Goal: Register for event/course

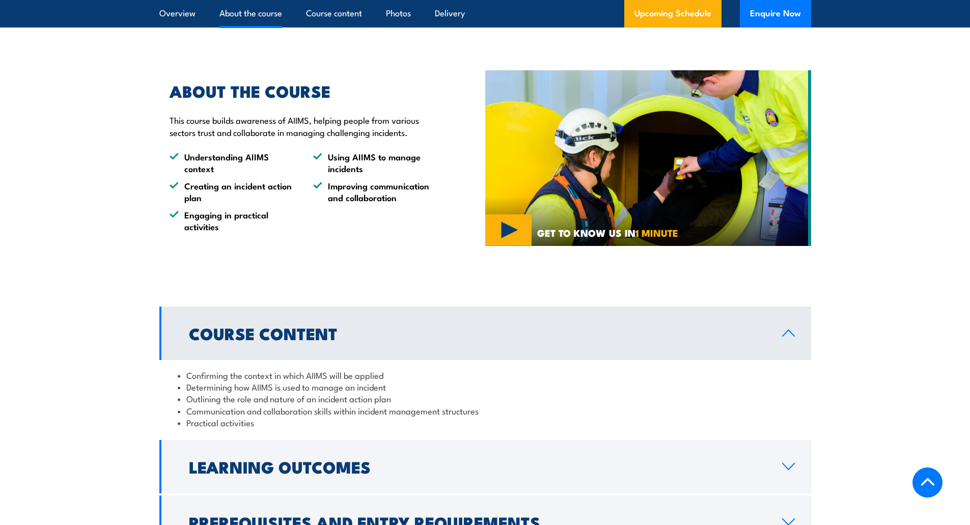
scroll to position [764, 0]
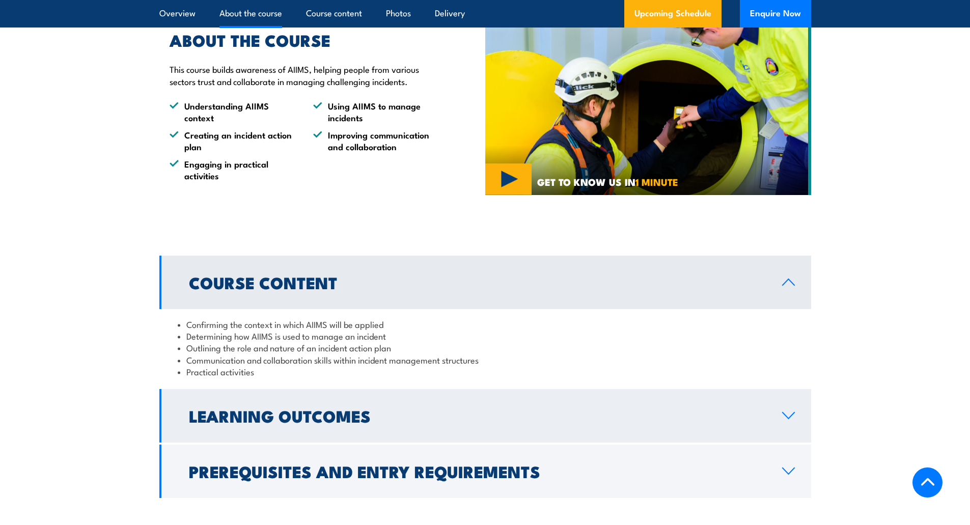
click at [788, 411] on icon at bounding box center [788, 415] width 14 height 8
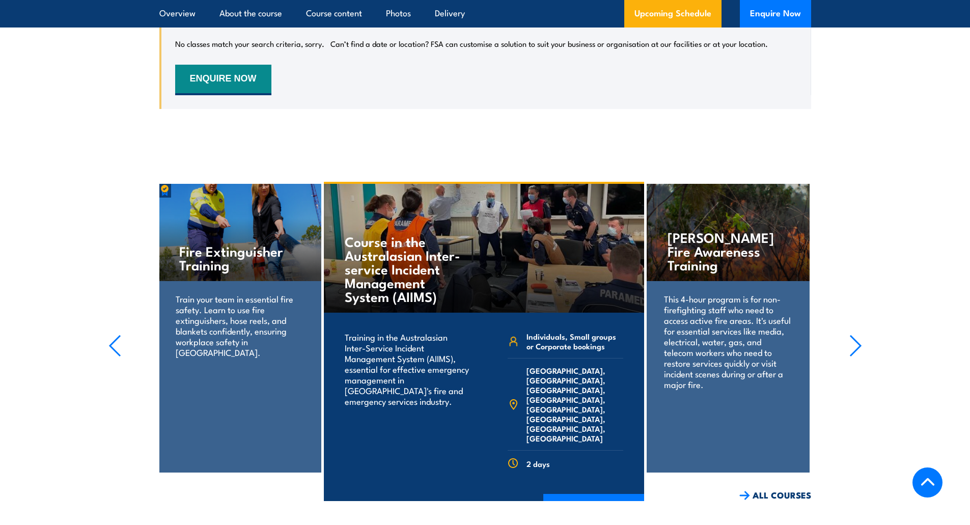
scroll to position [1883, 0]
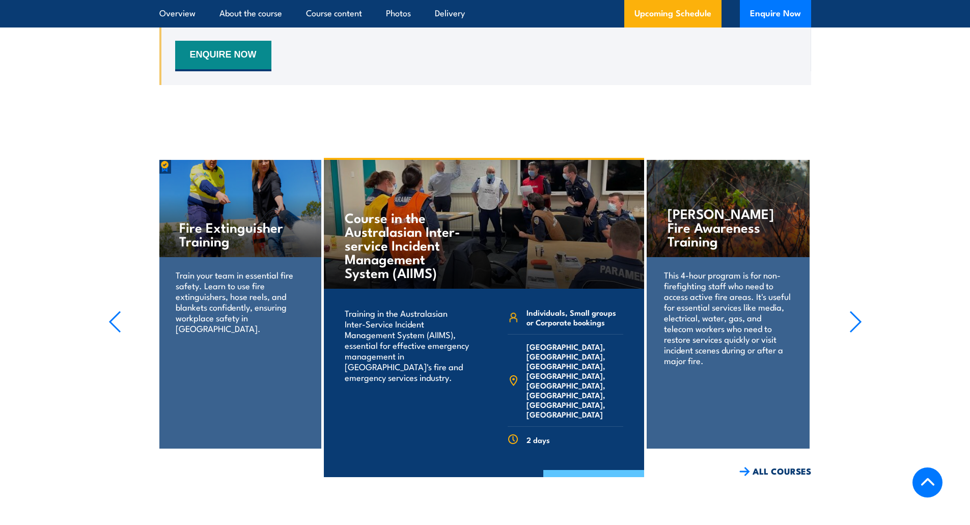
click at [583, 470] on link "COURSE DETAILS" at bounding box center [593, 483] width 101 height 26
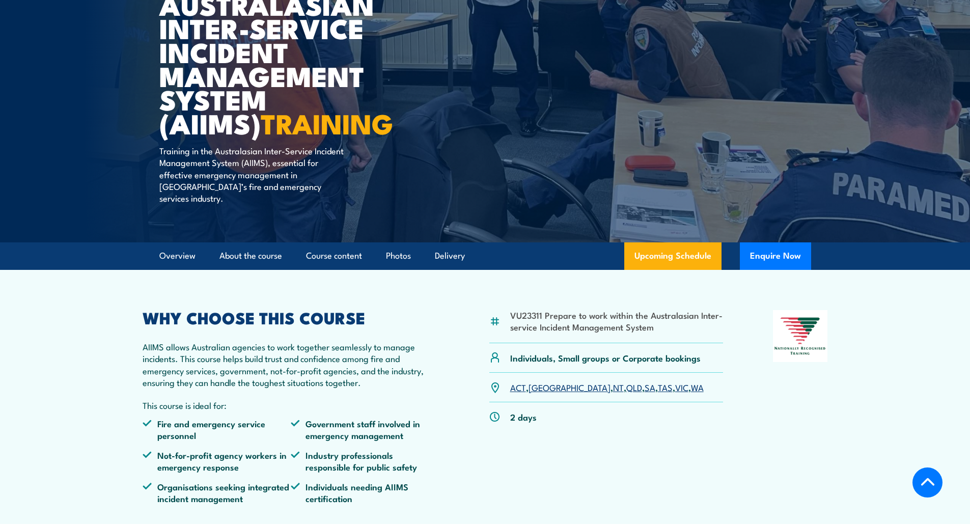
scroll to position [204, 0]
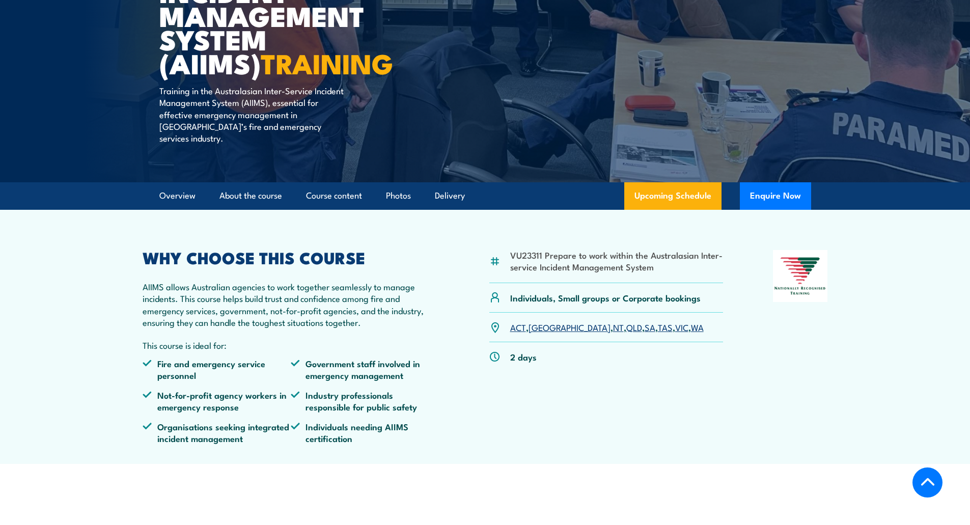
click at [546, 321] on link "[GEOGRAPHIC_DATA]" at bounding box center [569, 327] width 82 height 12
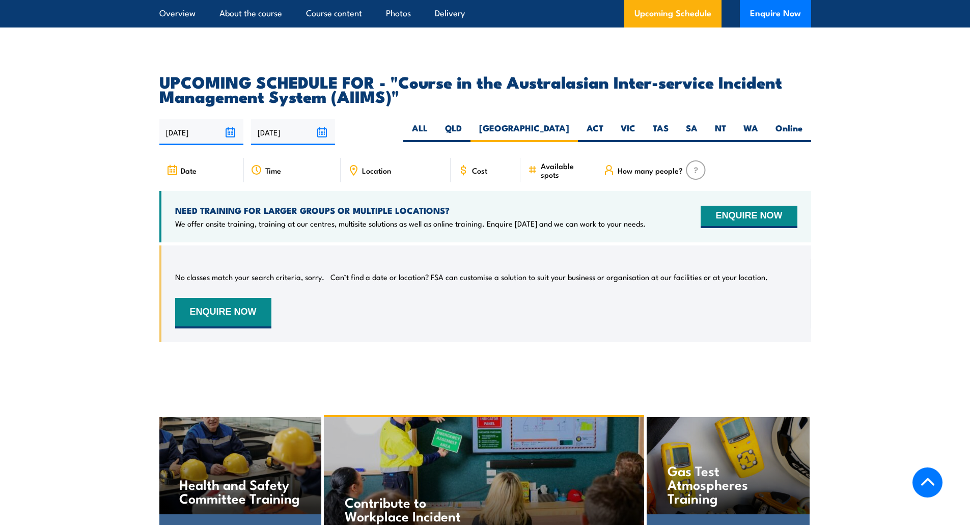
scroll to position [1596, 0]
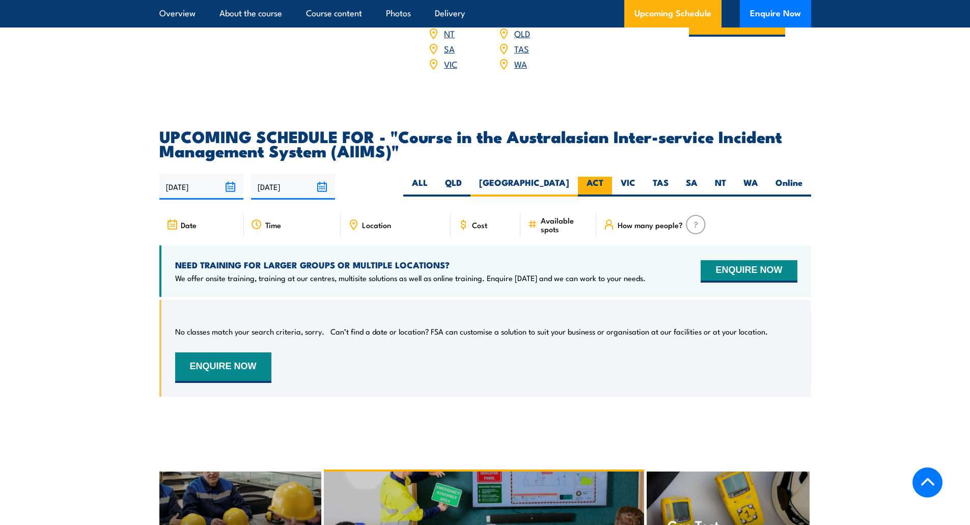
click at [594, 177] on label "ACT" at bounding box center [595, 187] width 34 height 20
click at [603, 177] on input "ACT" at bounding box center [606, 180] width 7 height 7
radio input "true"
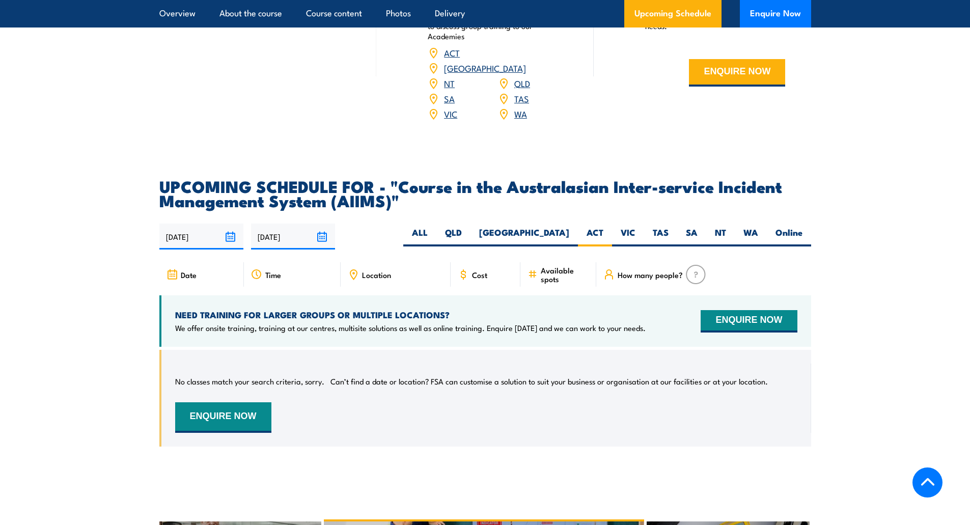
scroll to position [1545, 0]
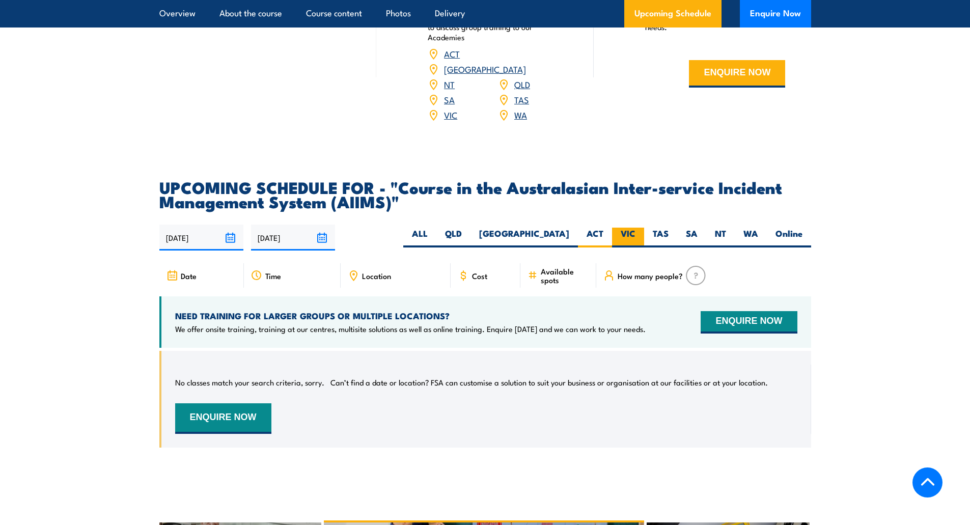
click at [628, 228] on label "VIC" at bounding box center [628, 238] width 32 height 20
click at [635, 228] on input "VIC" at bounding box center [638, 231] width 7 height 7
radio input "true"
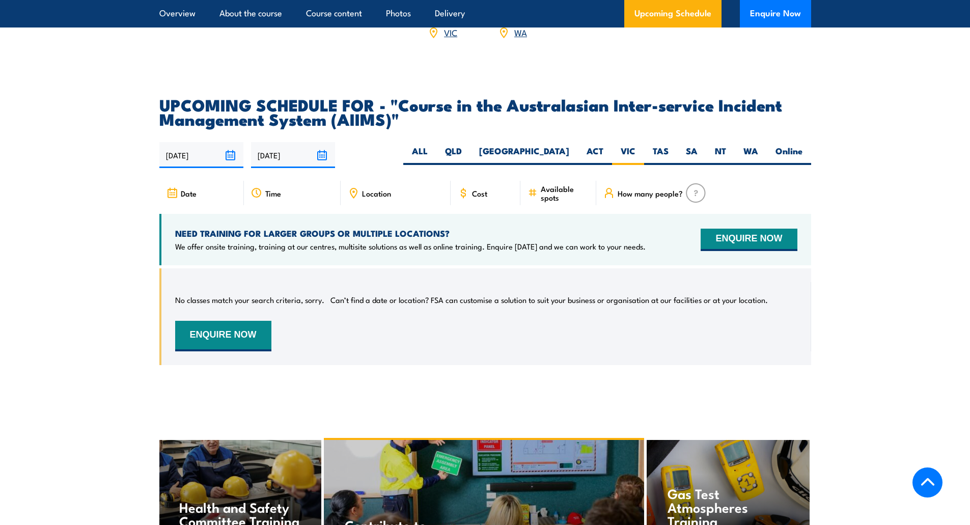
scroll to position [1596, 0]
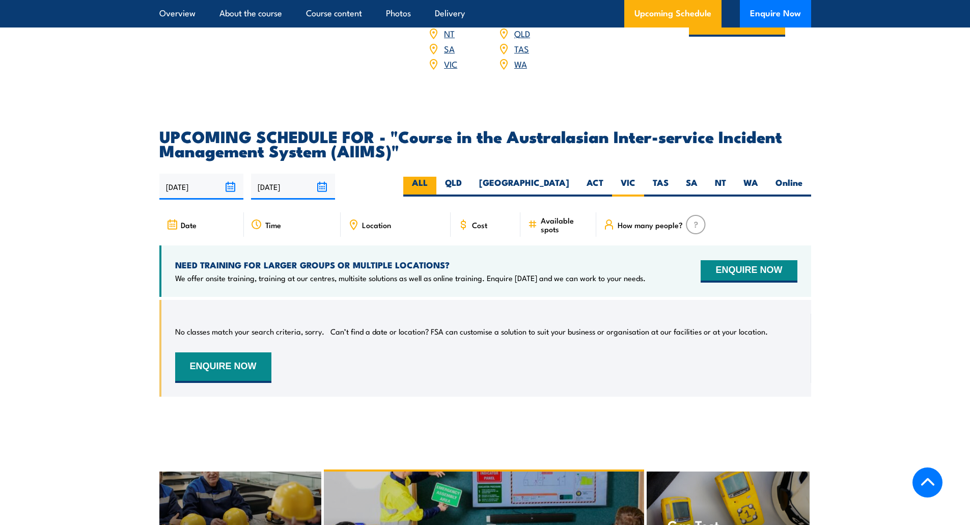
click at [436, 177] on label "ALL" at bounding box center [419, 187] width 33 height 20
click at [434, 177] on input "ALL" at bounding box center [431, 180] width 7 height 7
radio input "true"
